Goal: Task Accomplishment & Management: Use online tool/utility

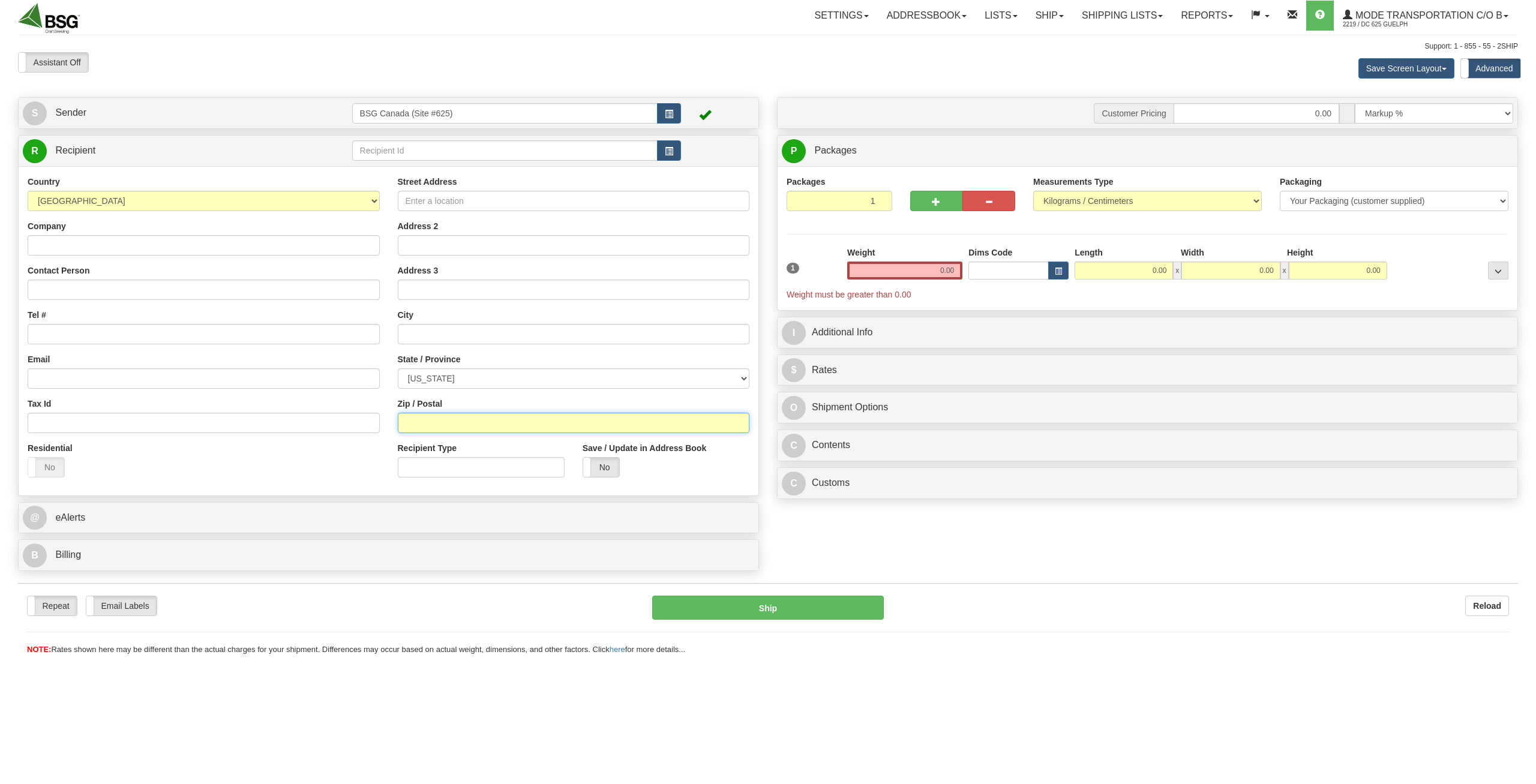
click at [444, 417] on input "Zip / Postal" at bounding box center [574, 423] width 352 height 21
paste input "V3W 3B2"
type input "V3W 3B2"
click at [398, 369] on select "[US_STATE] [US_STATE] [US_STATE] [US_STATE] Armed Forces America Armed Forces E…" at bounding box center [574, 379] width 352 height 21
click at [157, 185] on div "Country [GEOGRAPHIC_DATA] [GEOGRAPHIC_DATA] [GEOGRAPHIC_DATA] [GEOGRAPHIC_DATA]…" at bounding box center [204, 193] width 352 height 35
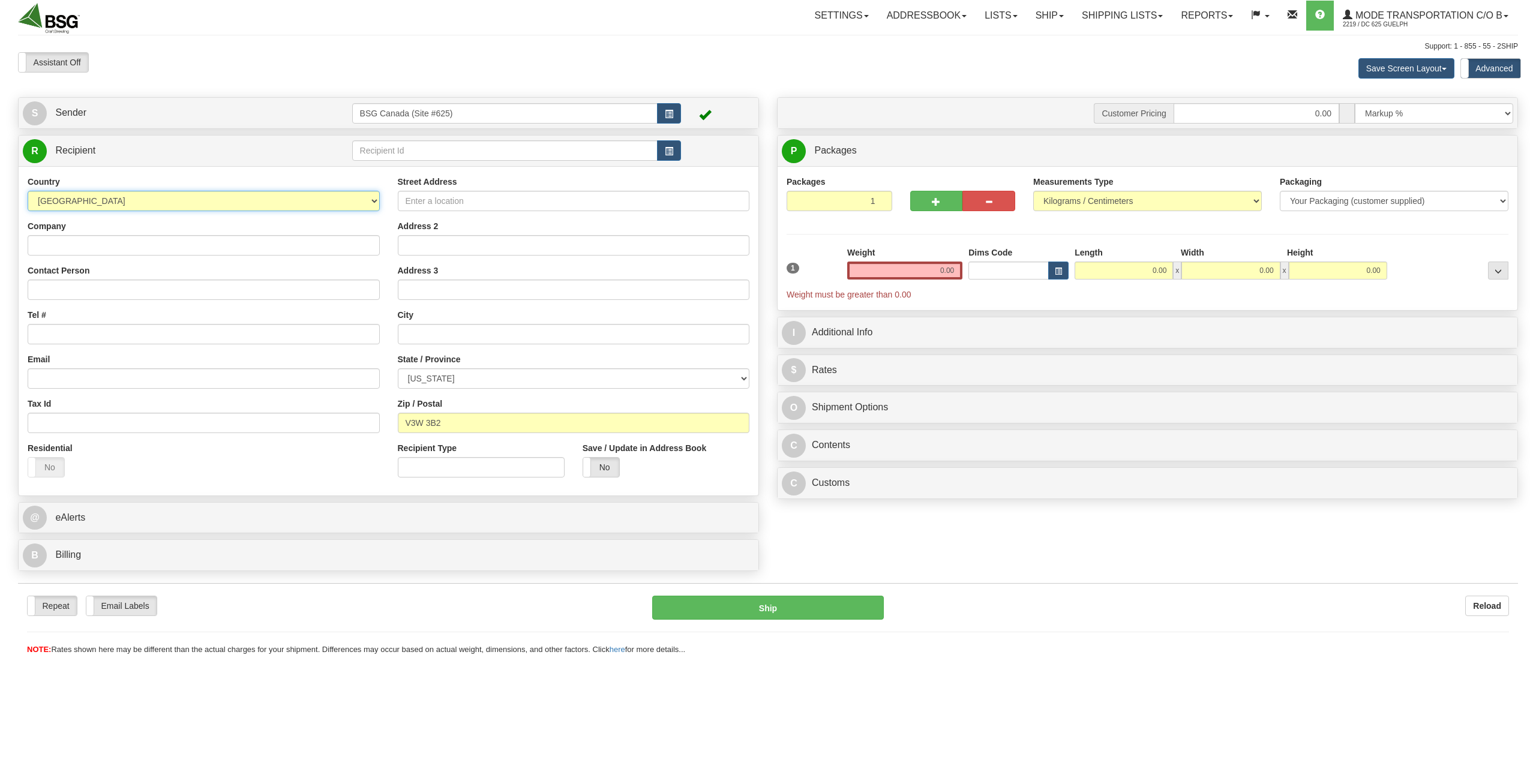
click at [28, 191] on select "[GEOGRAPHIC_DATA] [GEOGRAPHIC_DATA] [GEOGRAPHIC_DATA] [GEOGRAPHIC_DATA] [US_STA…" at bounding box center [204, 201] width 352 height 21
select select "CA"
click option "[GEOGRAPHIC_DATA]" at bounding box center [0, 0] width 0 height 0
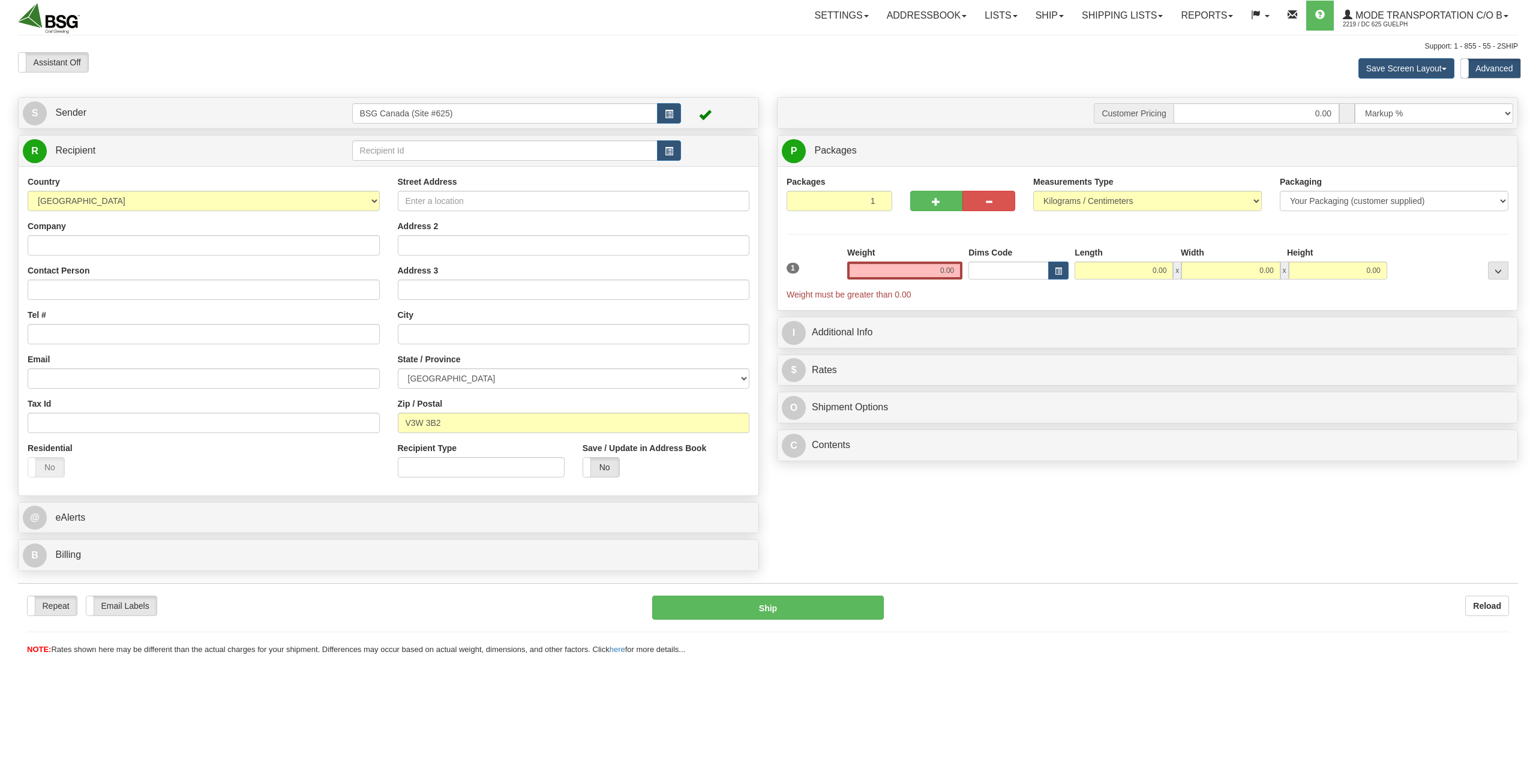
click at [469, 390] on div "Street Address Address 2 Address 3 City State / Province [GEOGRAPHIC_DATA] [GEO…" at bounding box center [573, 331] width 370 height 311
click at [398, 369] on select "[GEOGRAPHIC_DATA] [GEOGRAPHIC_DATA] [GEOGRAPHIC_DATA] [GEOGRAPHIC_DATA] [GEOGRA…" at bounding box center [574, 379] width 352 height 21
select select "BC"
click option "[GEOGRAPHIC_DATA]" at bounding box center [0, 0] width 0 height 0
click at [473, 197] on input "Street Address" at bounding box center [574, 201] width 352 height 21
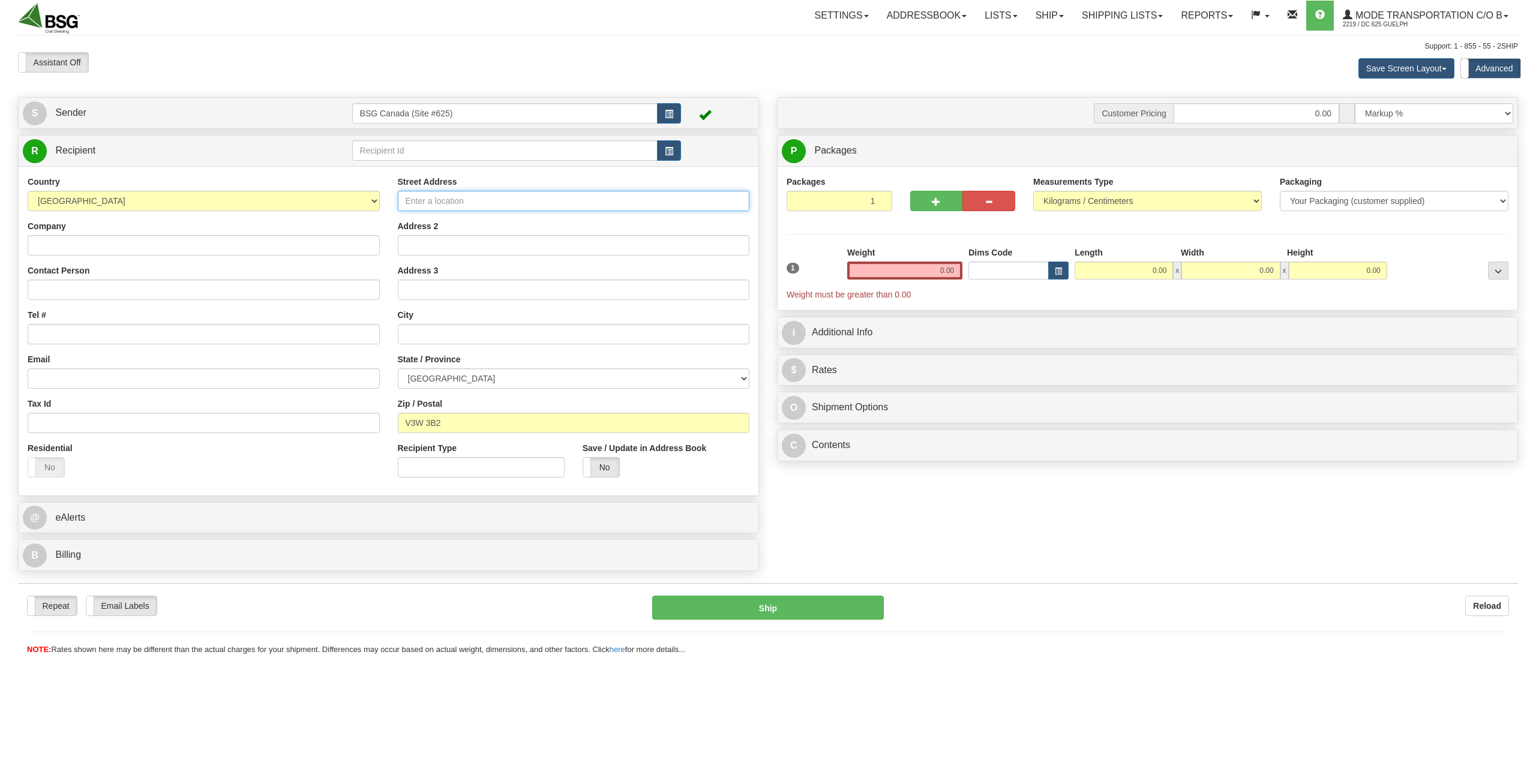
paste input "#[STREET_ADDRESS]"
type input "#[STREET_ADDRESS]"
click at [434, 332] on input "text" at bounding box center [574, 334] width 352 height 21
type input "[GEOGRAPHIC_DATA]"
click at [895, 269] on input "0.00" at bounding box center [905, 271] width 115 height 18
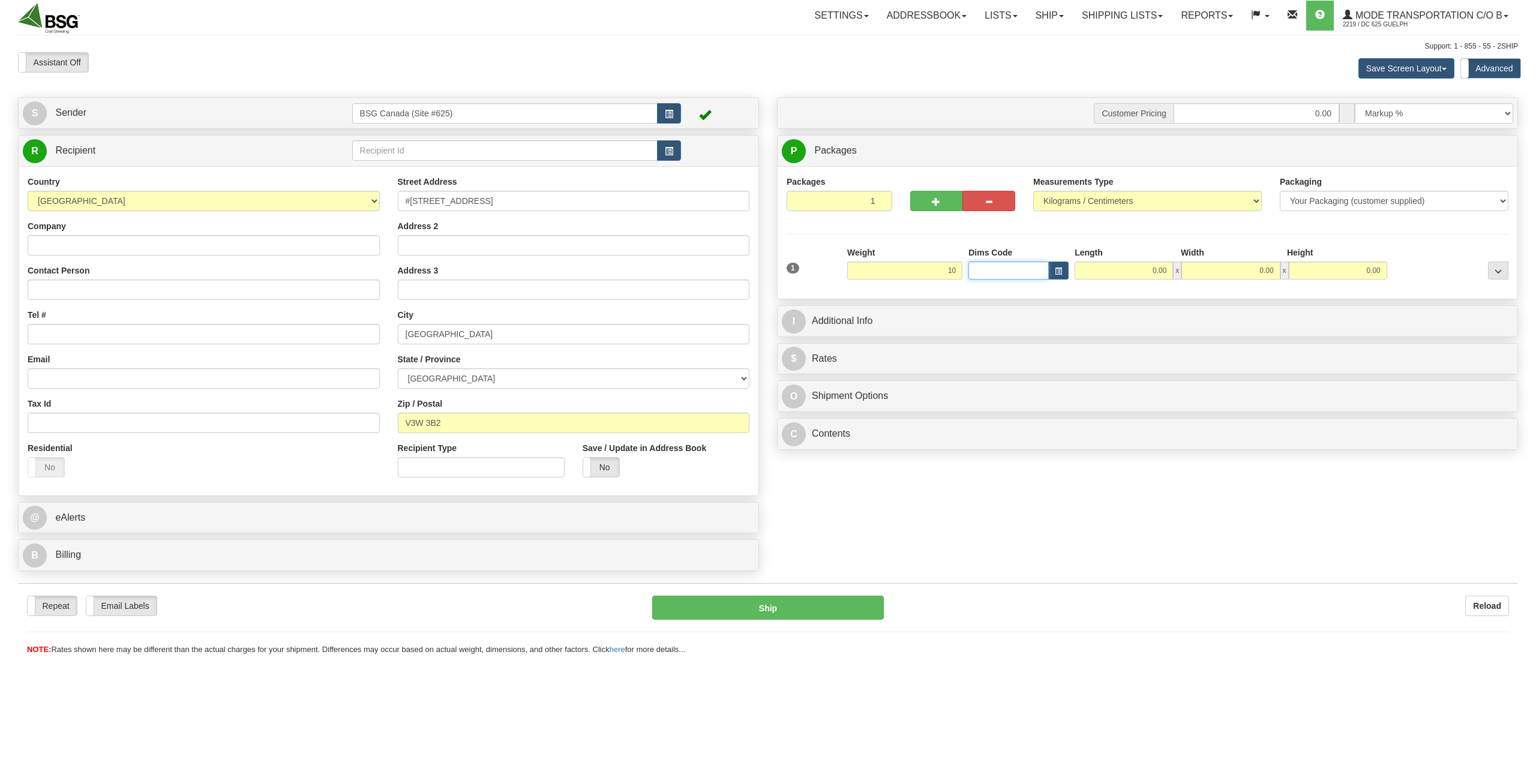
type input "10.00"
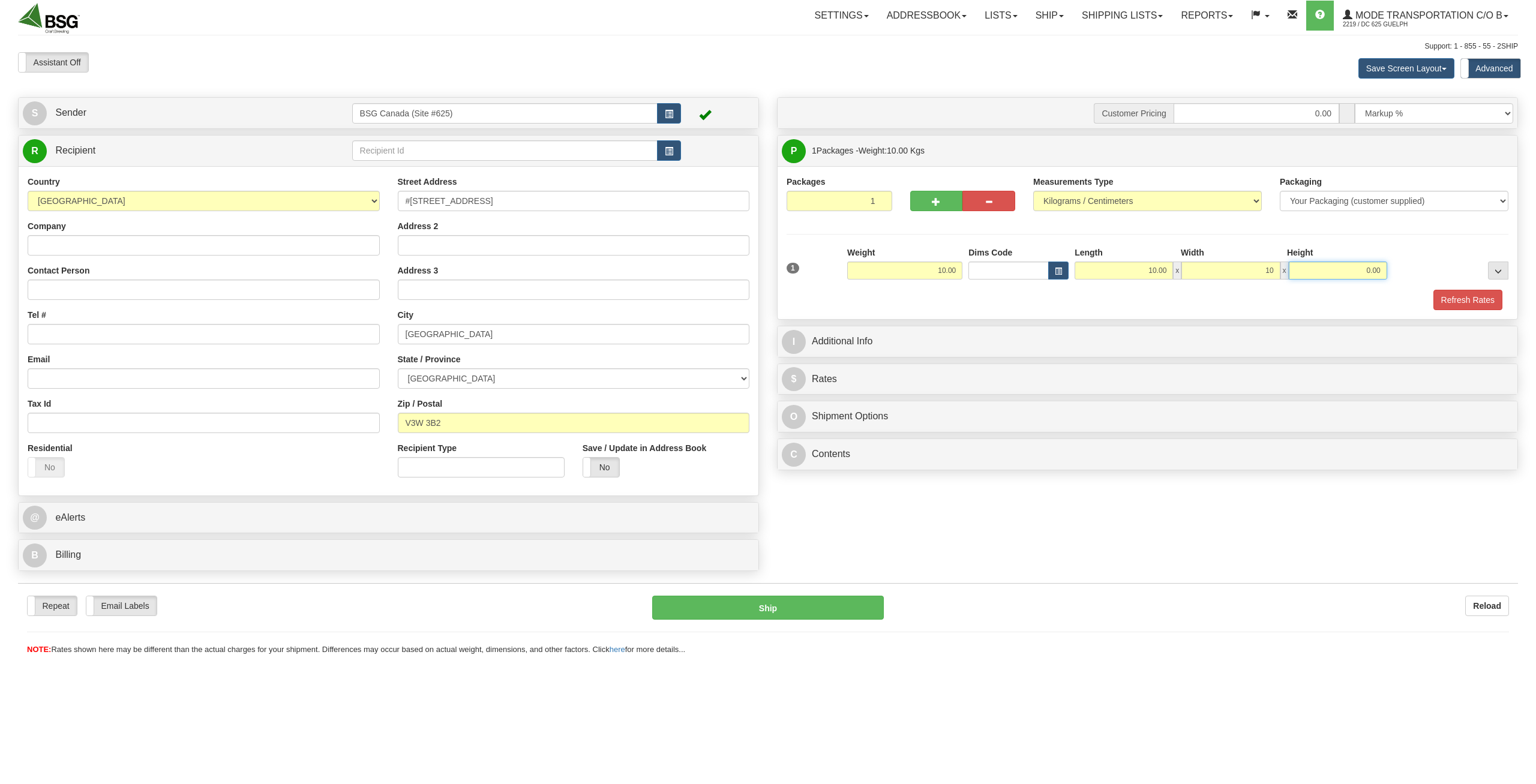
type input "10.00"
click at [1452, 298] on button "Refresh Rates" at bounding box center [1468, 300] width 69 height 21
